Goal: Task Accomplishment & Management: Use online tool/utility

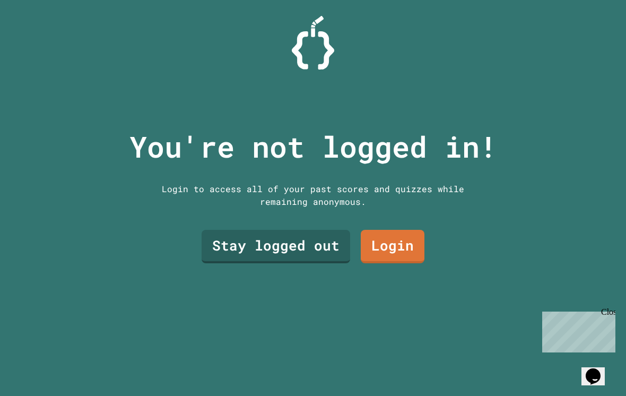
click at [577, 64] on div at bounding box center [313, 43] width 626 height 54
click at [323, 251] on link "Stay logged out" at bounding box center [276, 246] width 148 height 33
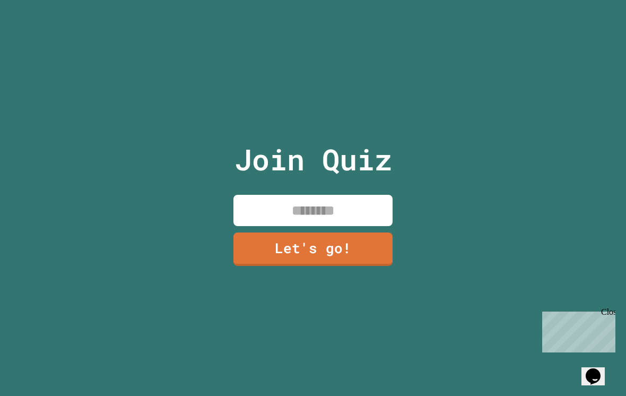
click at [339, 218] on input at bounding box center [312, 210] width 159 height 31
type input "**********"
click at [436, 202] on div "**********" at bounding box center [313, 198] width 626 height 396
click at [362, 254] on link "Let's go!" at bounding box center [312, 248] width 159 height 33
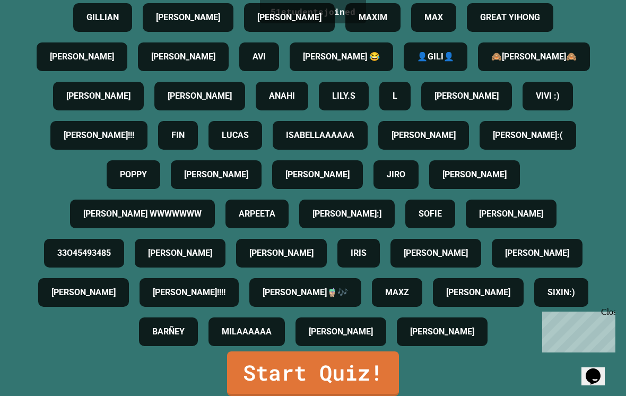
scroll to position [233, 0]
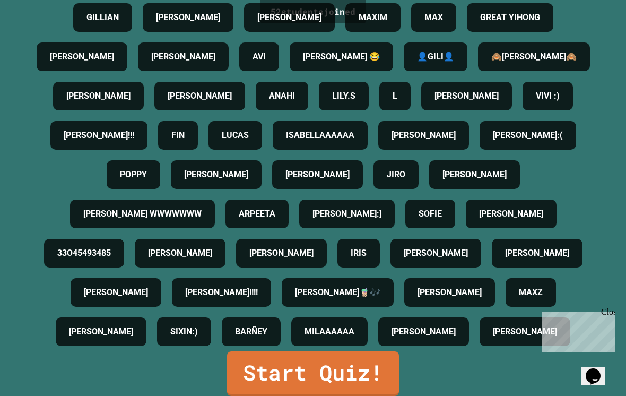
click at [328, 373] on link "Start Quiz!" at bounding box center [313, 373] width 172 height 45
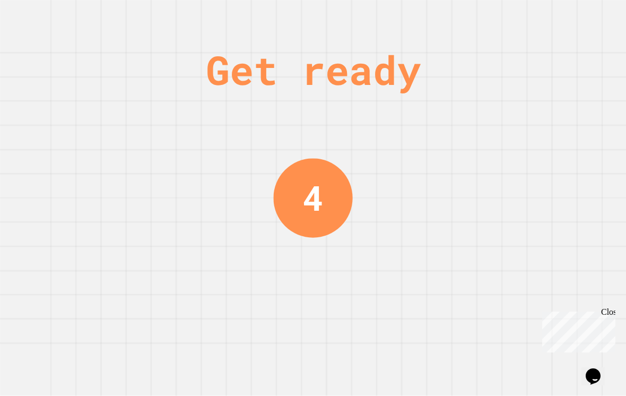
scroll to position [0, 0]
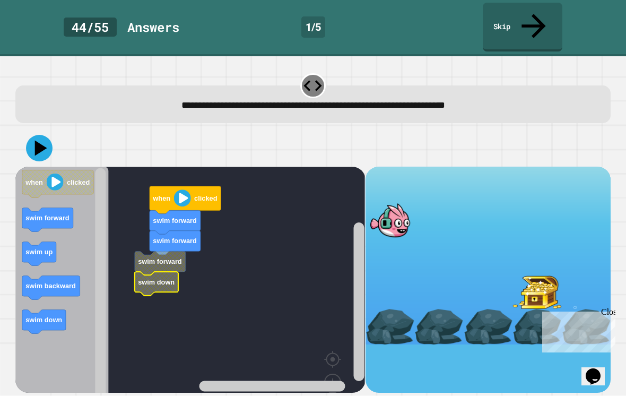
click at [188, 237] on rect "Blockly Workspace" at bounding box center [189, 300] width 349 height 266
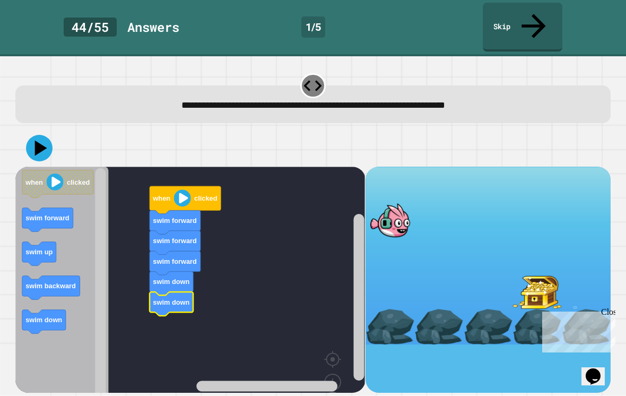
click at [39, 135] on icon at bounding box center [39, 148] width 27 height 27
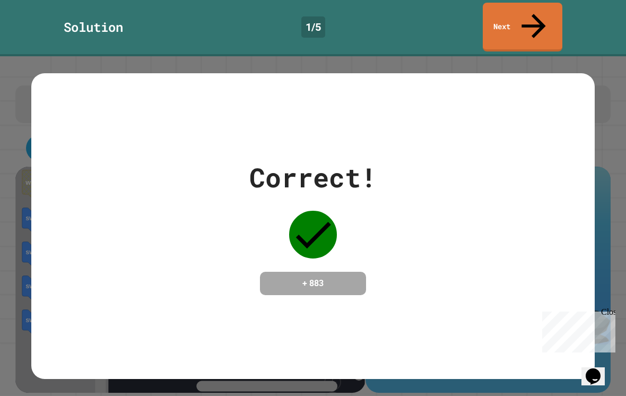
click at [545, 9] on link "Next" at bounding box center [523, 27] width 80 height 49
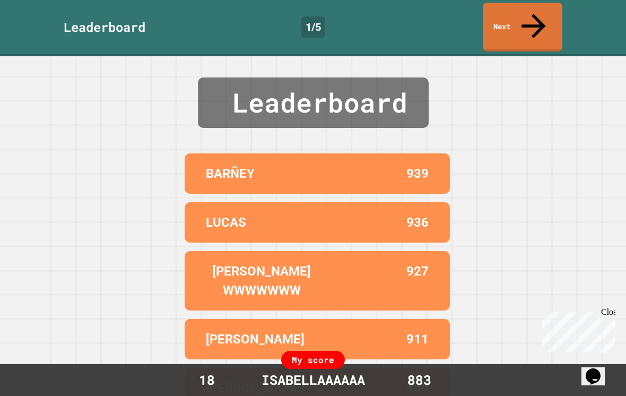
click at [547, 14] on link "Next" at bounding box center [523, 27] width 80 height 49
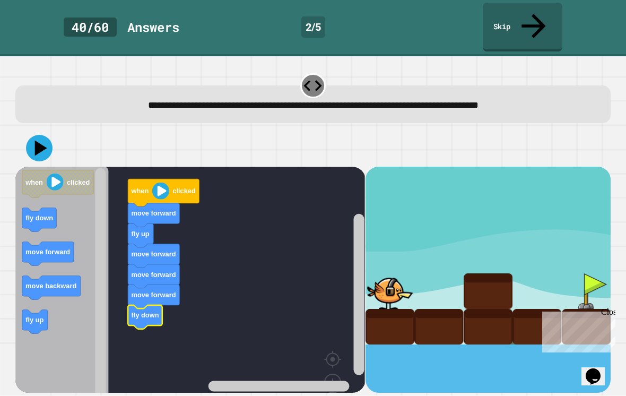
click at [32, 135] on icon at bounding box center [39, 148] width 27 height 27
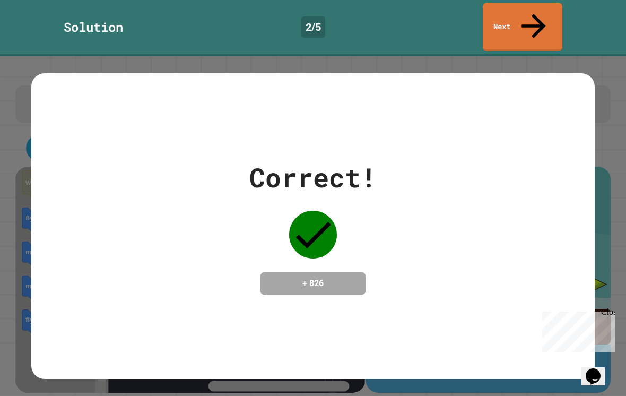
click at [508, 25] on link "Next" at bounding box center [523, 27] width 80 height 49
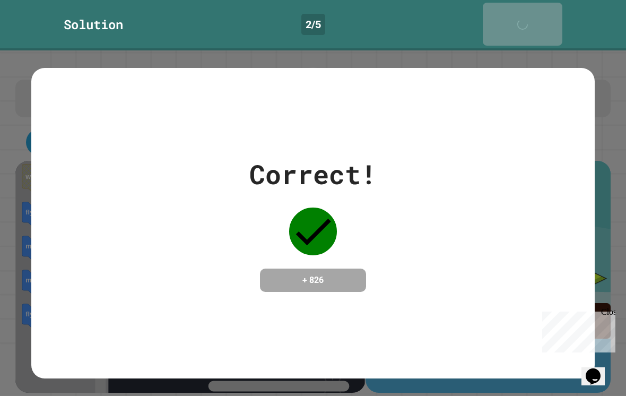
click at [531, 19] on icon at bounding box center [524, 29] width 21 height 21
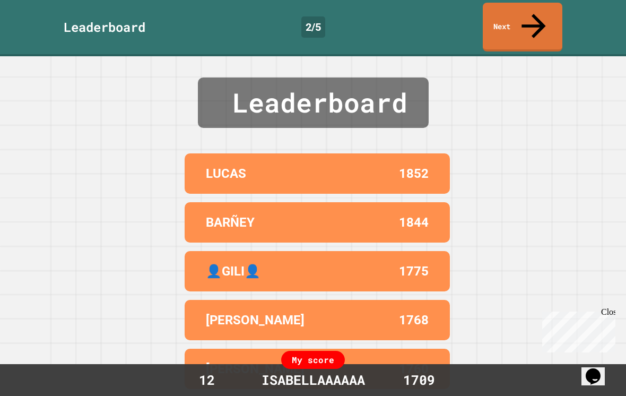
click at [537, 14] on icon at bounding box center [533, 26] width 24 height 24
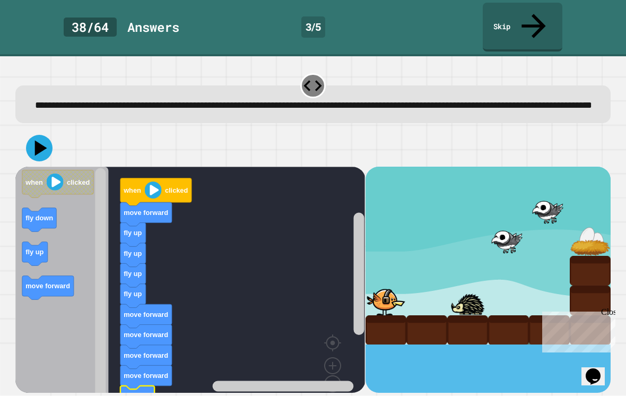
scroll to position [5, 0]
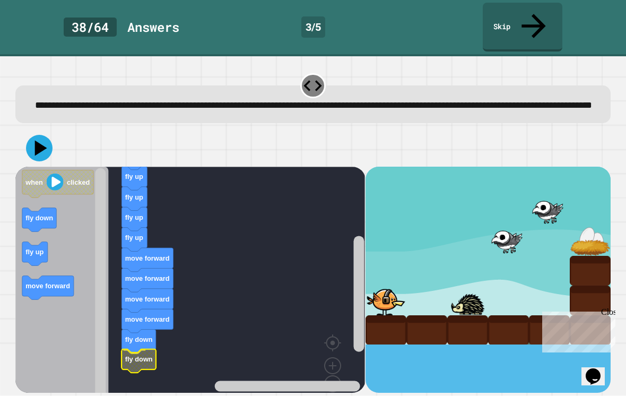
click at [127, 357] on icon "Blockly Workspace" at bounding box center [139, 360] width 34 height 24
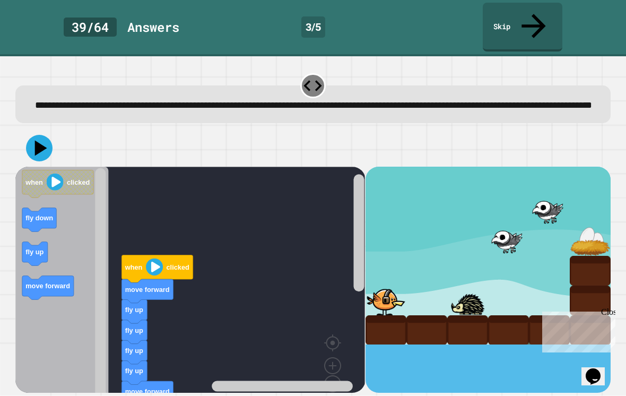
click at [38, 140] on icon at bounding box center [41, 147] width 12 height 15
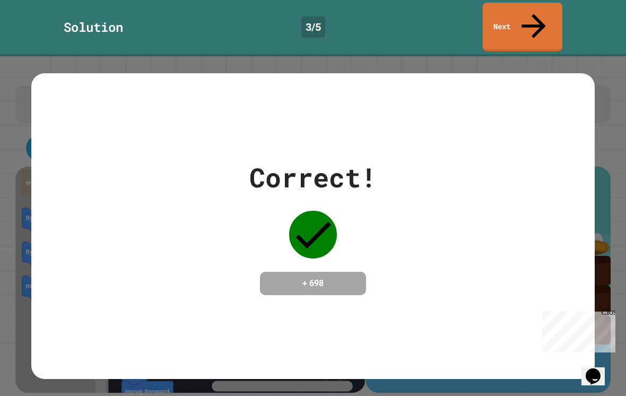
click at [533, 3] on link "Next" at bounding box center [523, 27] width 80 height 49
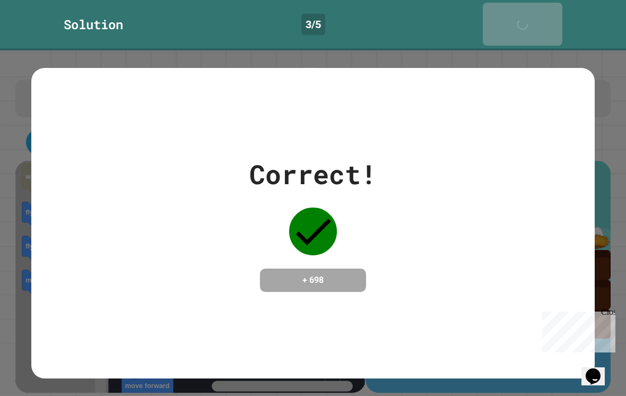
click at [544, 14] on link "Next" at bounding box center [523, 24] width 80 height 43
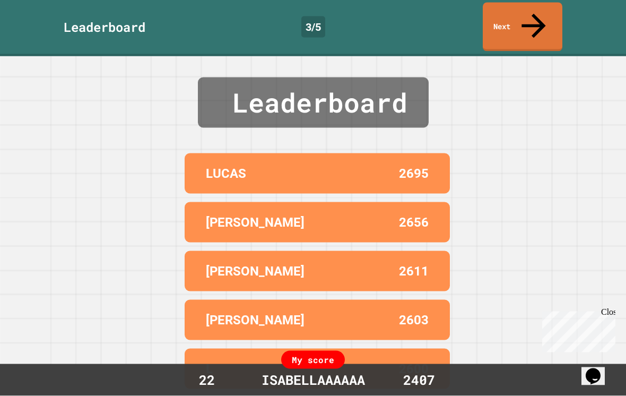
scroll to position [0, 0]
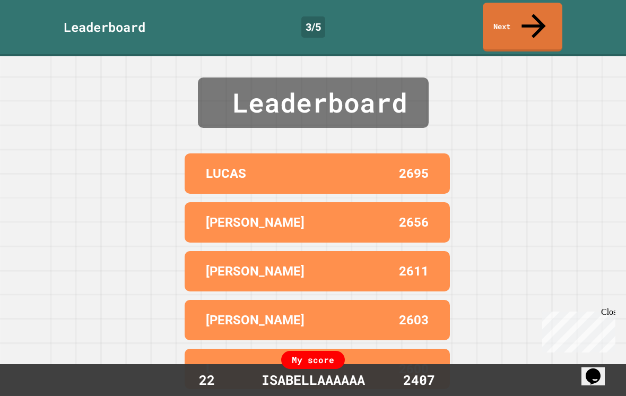
click at [539, 17] on icon at bounding box center [533, 26] width 36 height 36
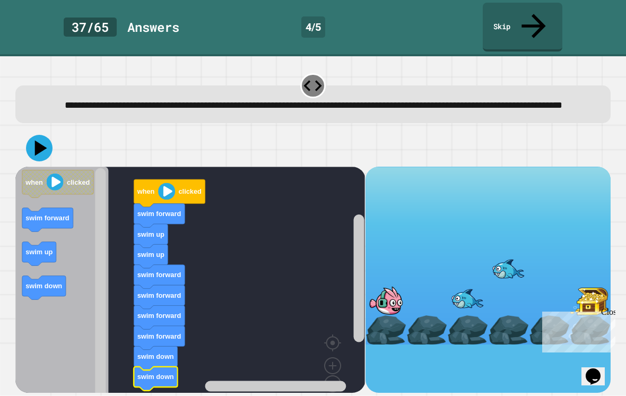
click at [32, 151] on icon at bounding box center [39, 148] width 27 height 27
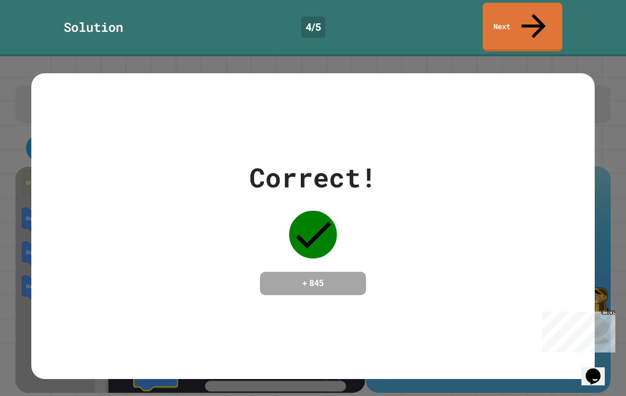
click at [542, 8] on link "Next" at bounding box center [523, 27] width 80 height 49
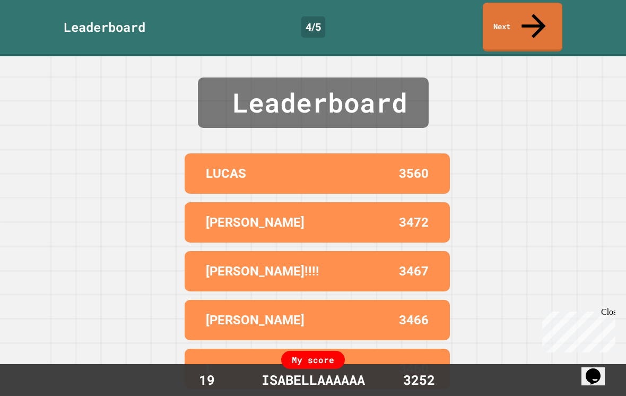
click at [550, 16] on link "Next" at bounding box center [523, 27] width 80 height 49
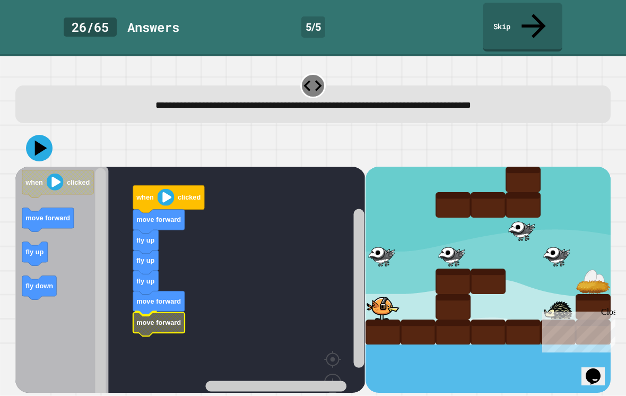
click at [197, 295] on rect "Blockly Workspace" at bounding box center [189, 300] width 349 height 266
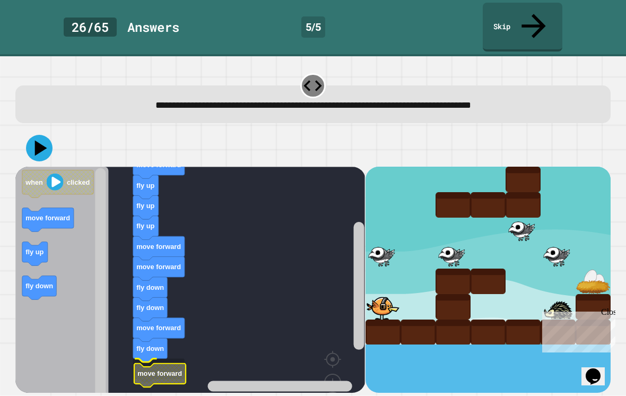
click at [149, 369] on text "move forward" at bounding box center [160, 373] width 45 height 8
click at [48, 135] on icon at bounding box center [39, 148] width 27 height 27
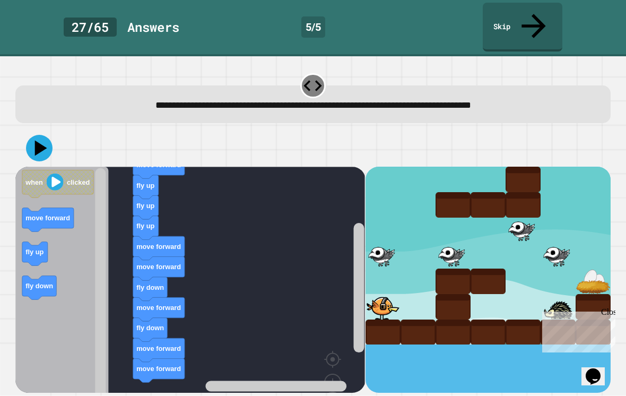
click at [39, 135] on icon at bounding box center [39, 148] width 27 height 27
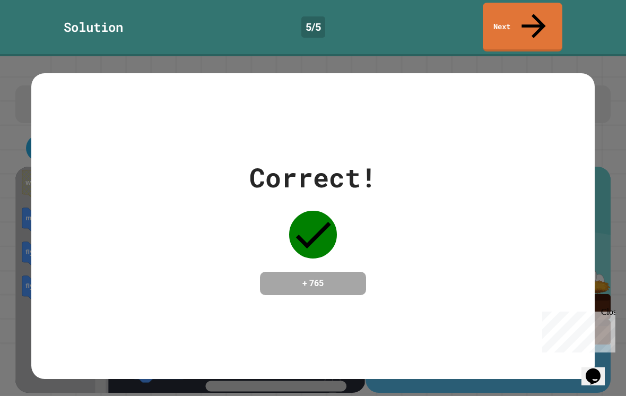
click at [542, 20] on link "Next" at bounding box center [523, 27] width 80 height 49
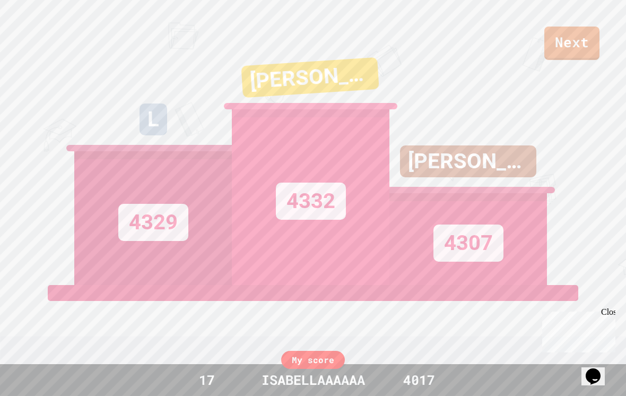
click at [584, 42] on link "Next" at bounding box center [571, 43] width 55 height 33
